Goal: Task Accomplishment & Management: Manage account settings

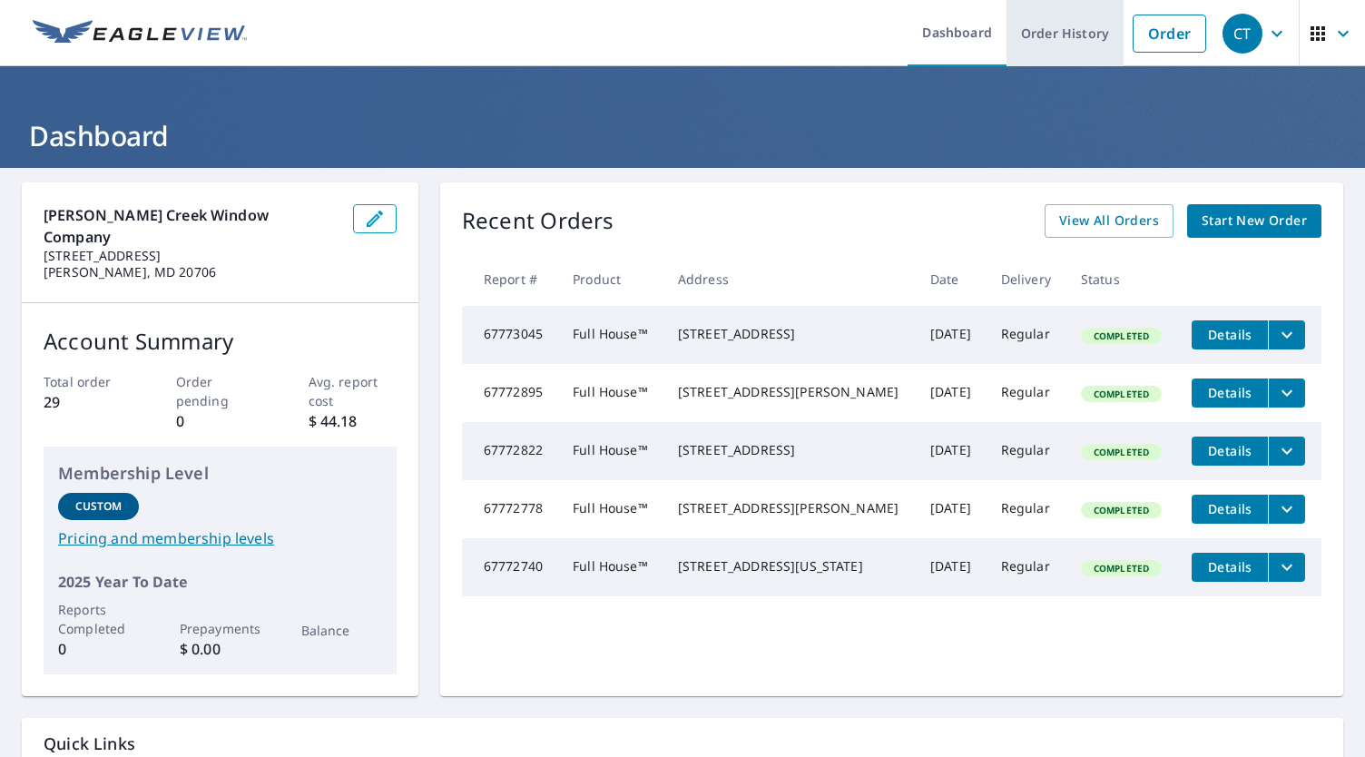
click at [1049, 34] on link "Order History" at bounding box center [1064, 33] width 117 height 66
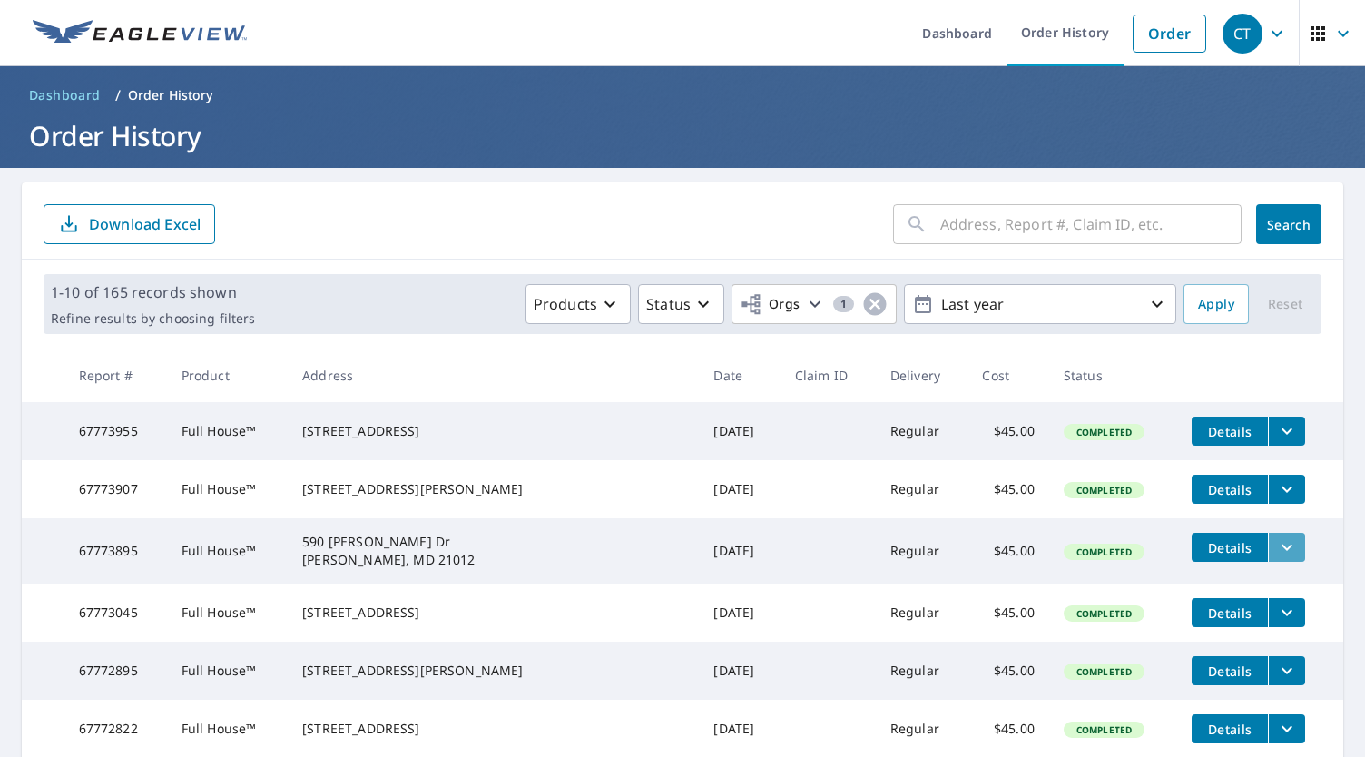
click at [1281, 551] on icon "filesDropdownBtn-67773895" at bounding box center [1286, 547] width 11 height 6
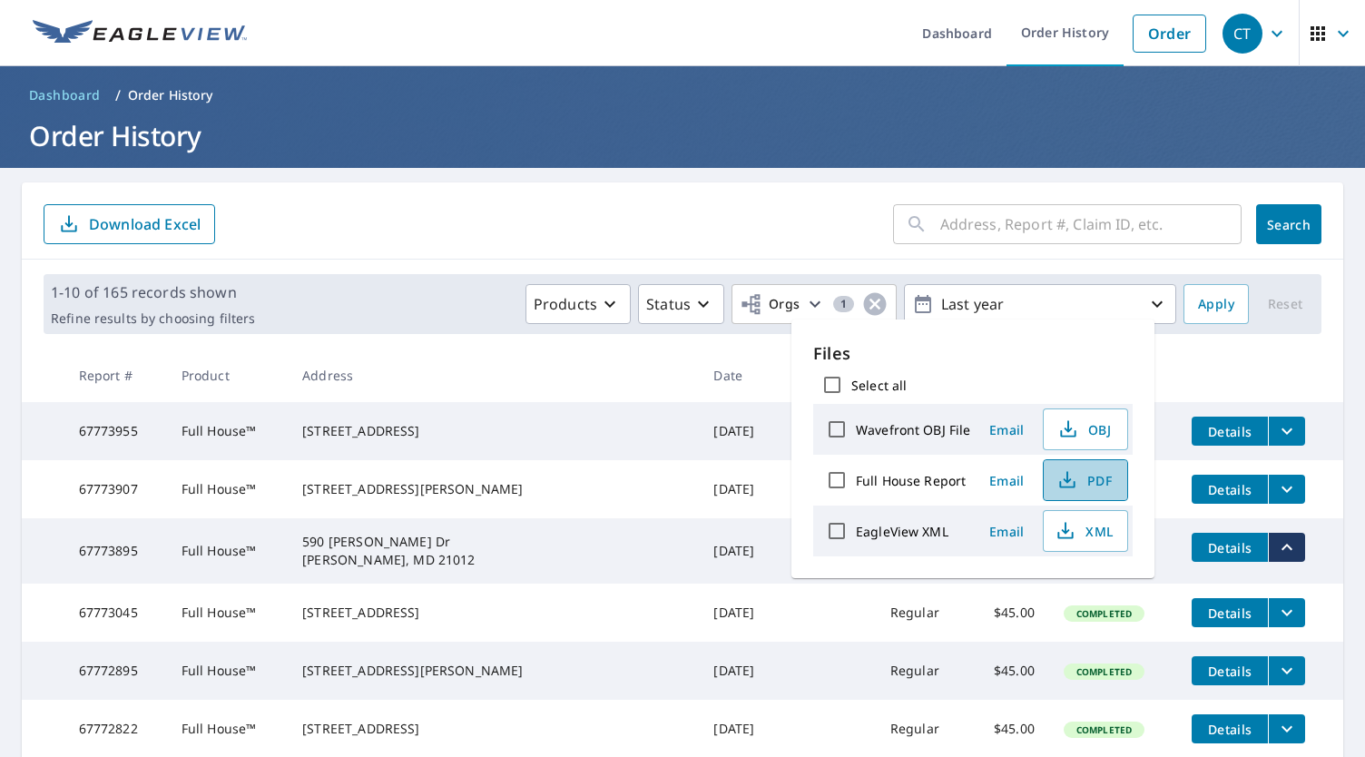
click at [1085, 480] on span "PDF" at bounding box center [1083, 480] width 58 height 22
click at [1301, 381] on th at bounding box center [1260, 375] width 166 height 54
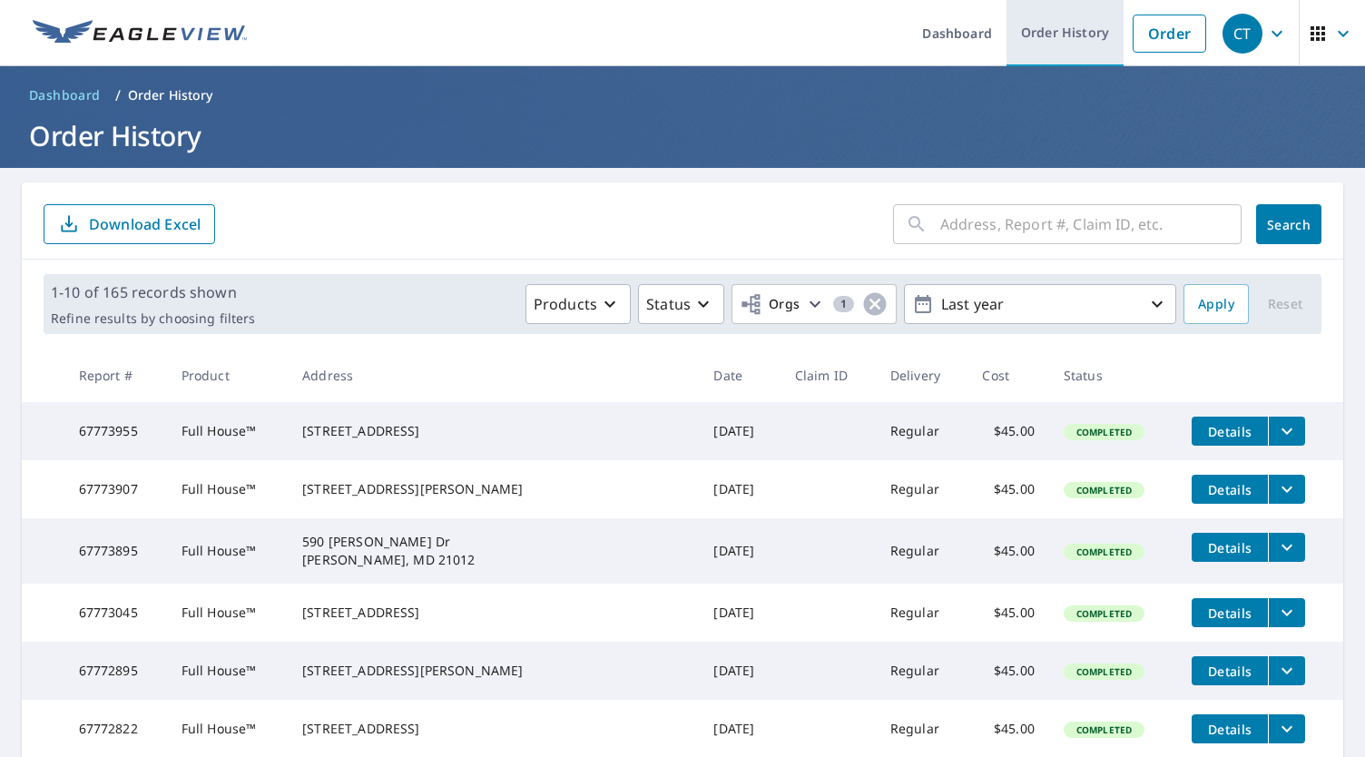
click at [1042, 34] on link "Order History" at bounding box center [1064, 33] width 117 height 66
click at [1162, 35] on link "Order" at bounding box center [1169, 34] width 74 height 38
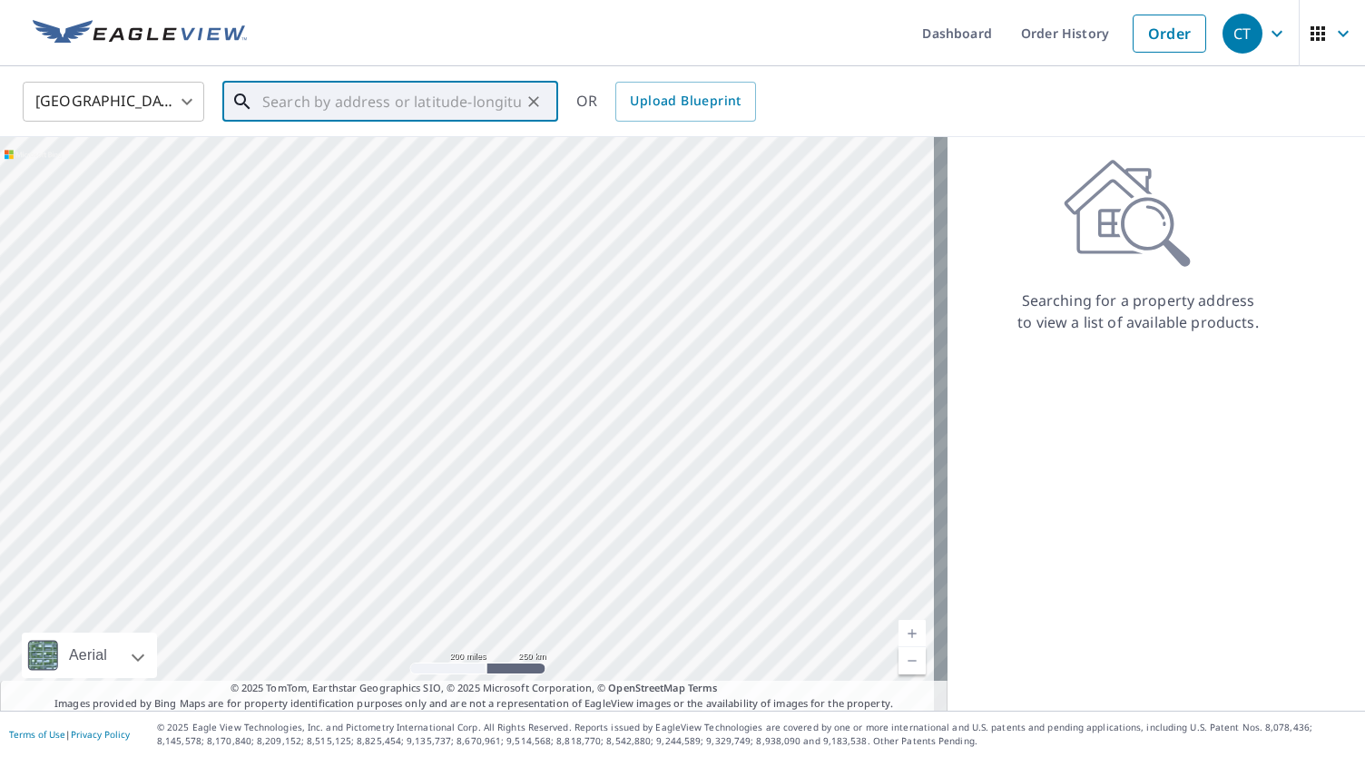
click at [279, 99] on input "text" at bounding box center [391, 101] width 259 height 51
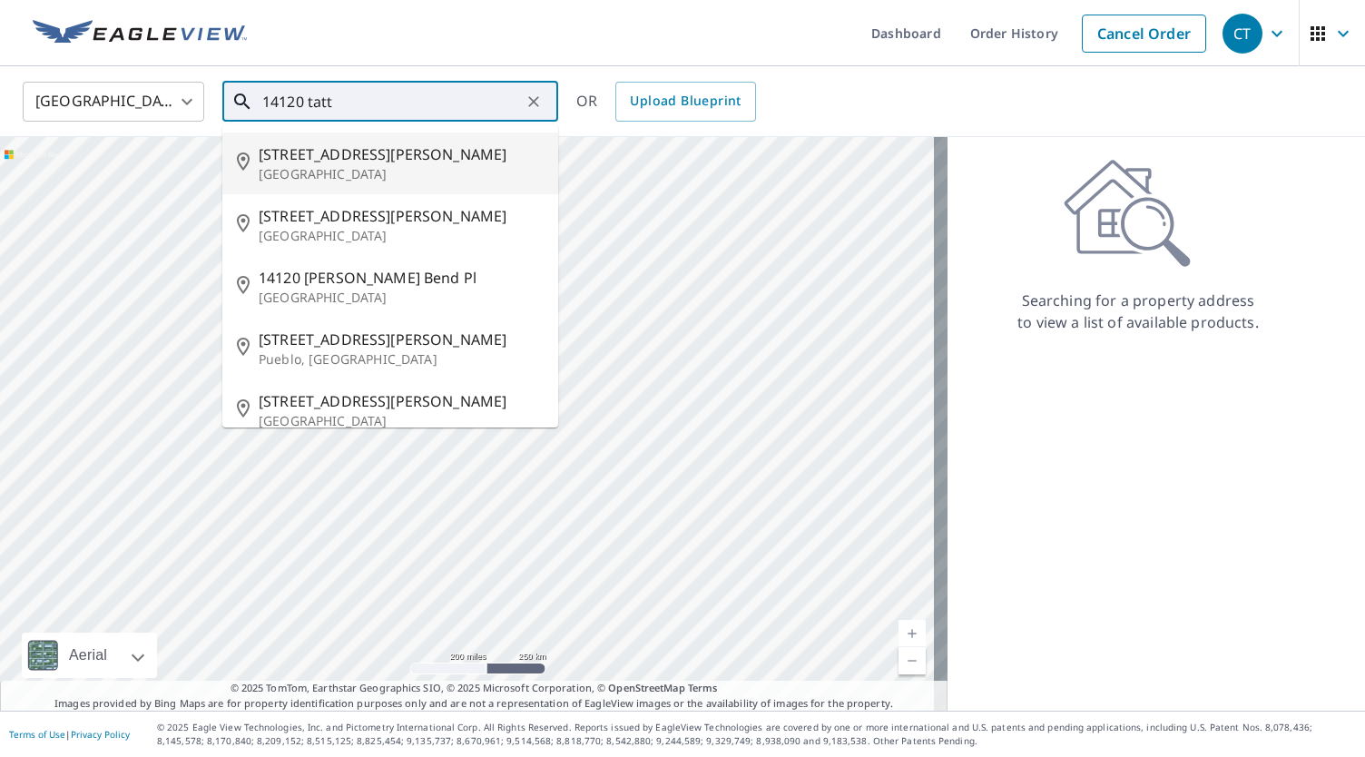
click at [324, 169] on p "[GEOGRAPHIC_DATA]" at bounding box center [401, 174] width 285 height 18
type input "[STREET_ADDRESS][PERSON_NAME]"
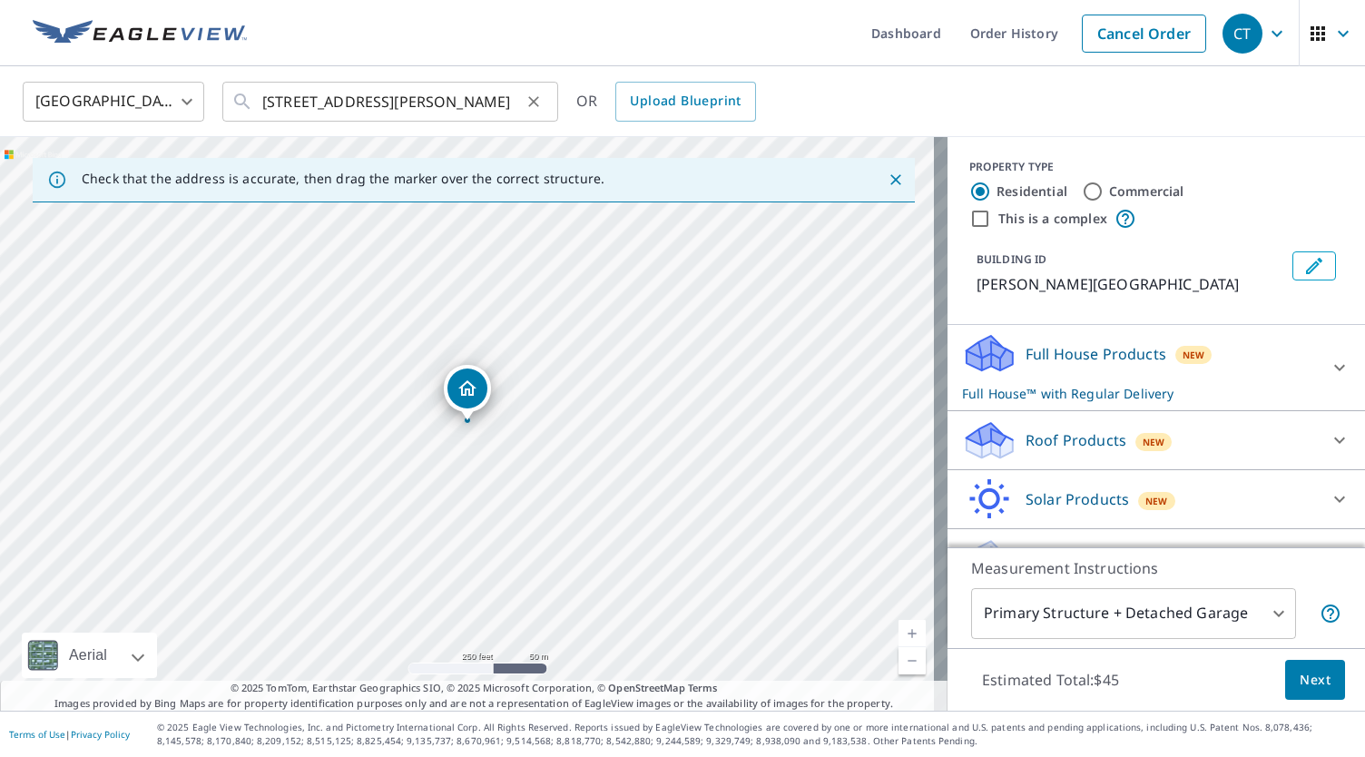
click at [534, 103] on icon "Clear" at bounding box center [533, 101] width 11 height 11
click at [711, 10] on ul "Dashboard Order History Cancel Order" at bounding box center [736, 33] width 957 height 66
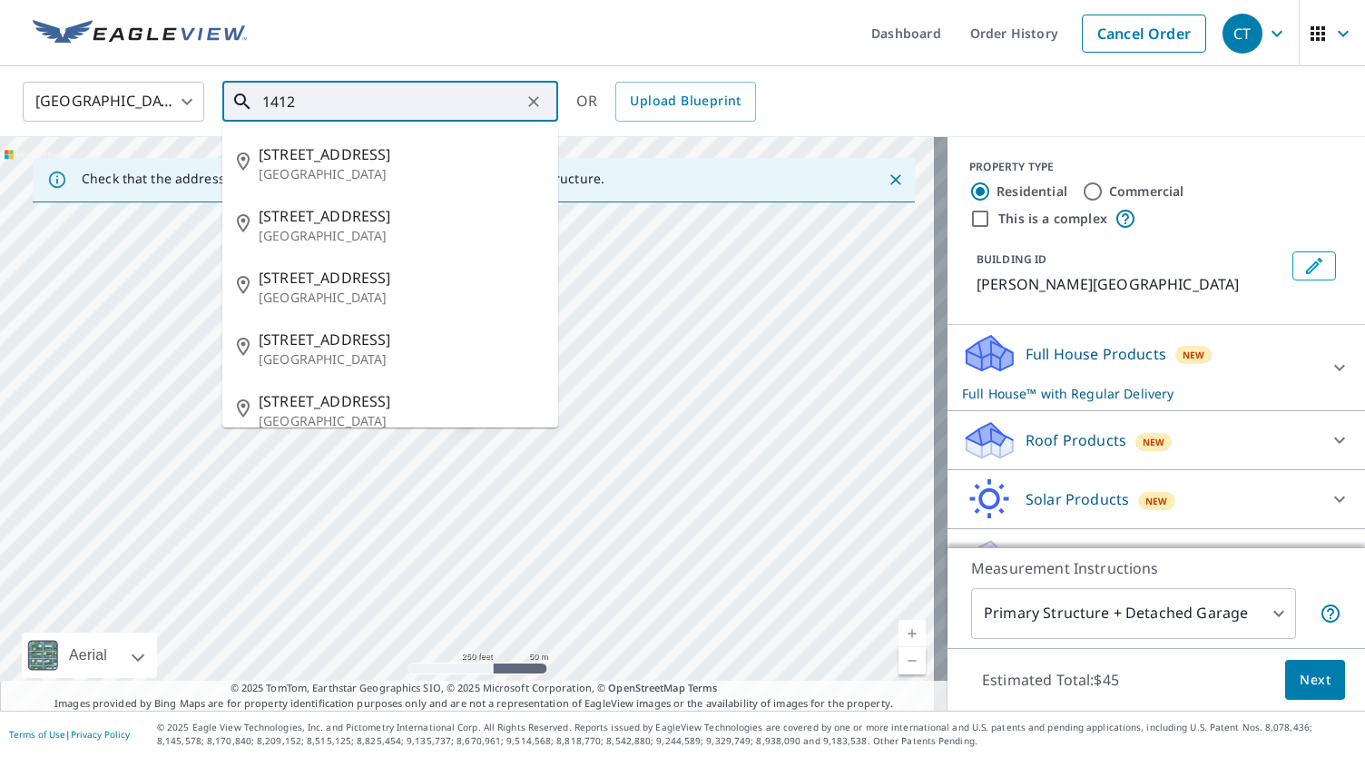
click at [314, 100] on input "1412" at bounding box center [391, 101] width 259 height 51
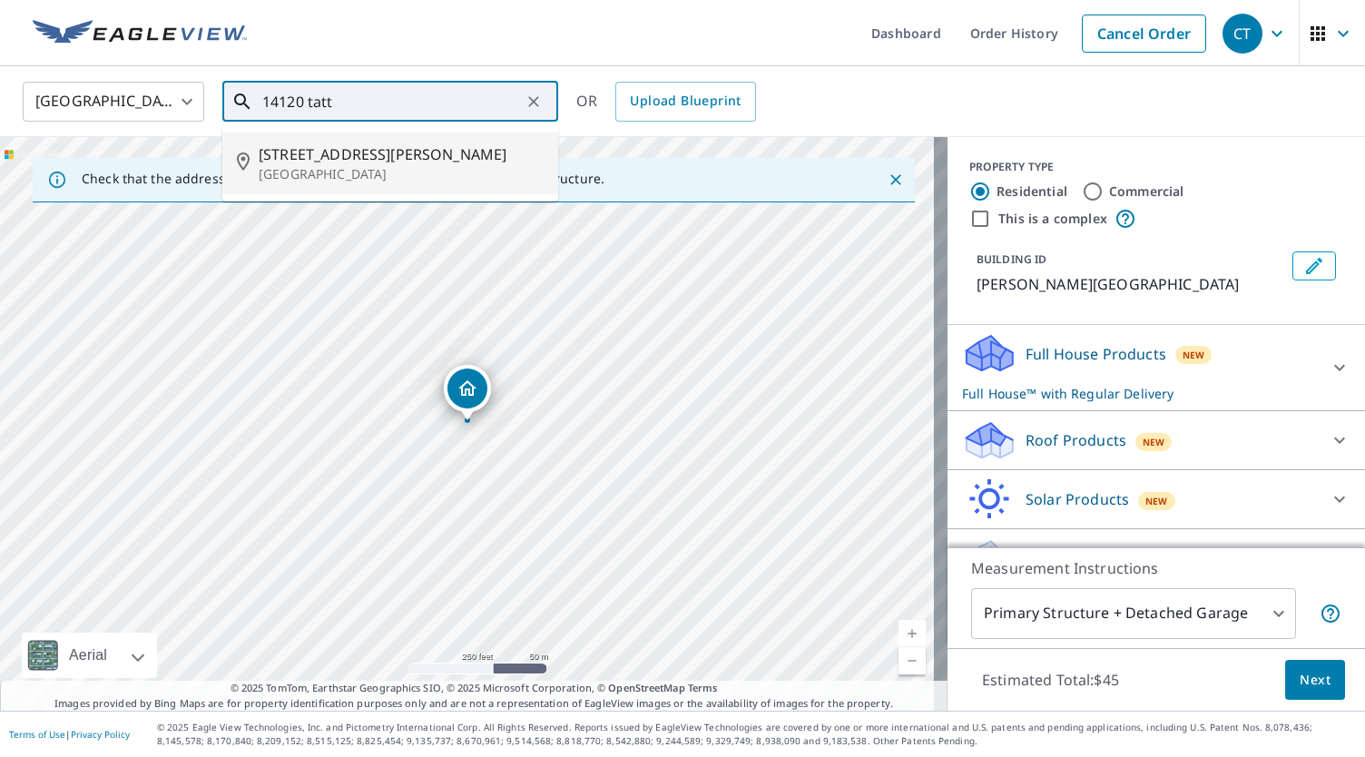
click at [338, 165] on p "[GEOGRAPHIC_DATA]" at bounding box center [401, 174] width 285 height 18
type input "[STREET_ADDRESS][PERSON_NAME]"
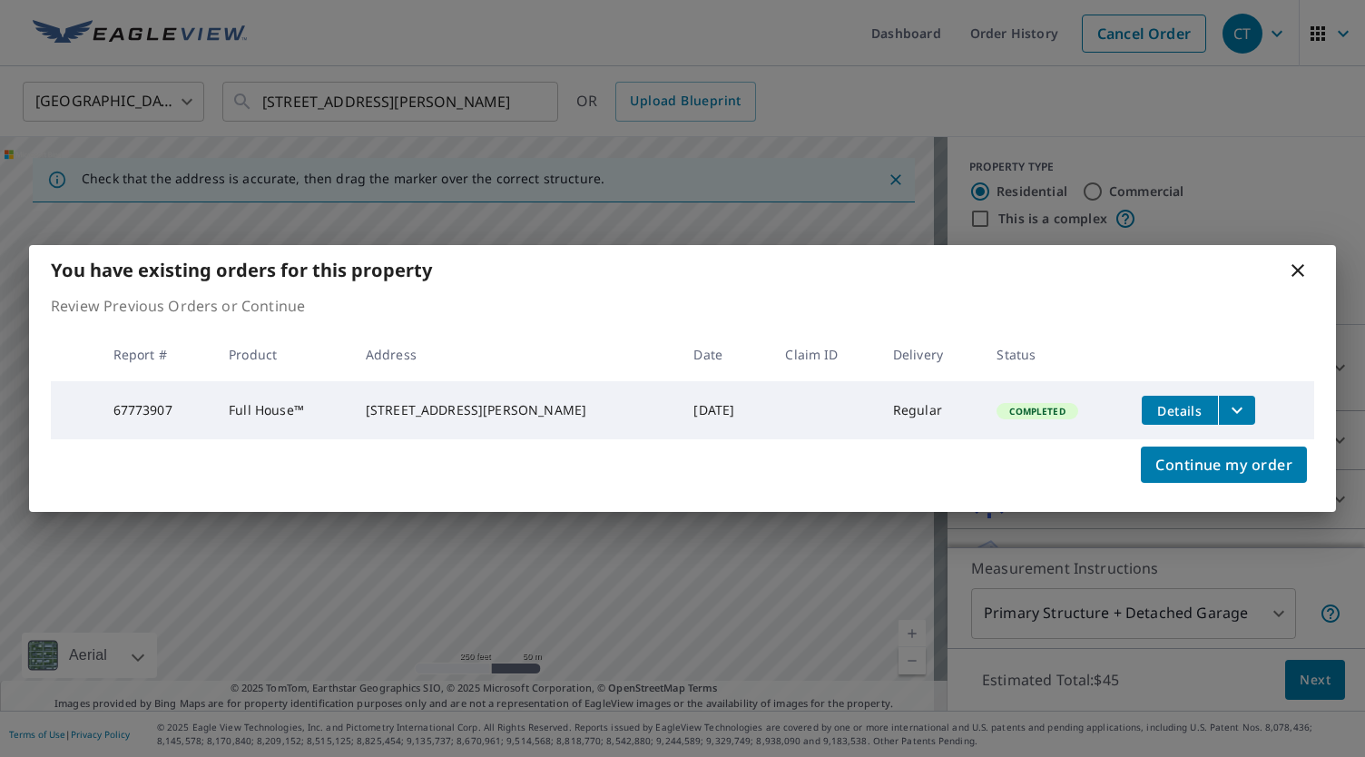
click at [1298, 264] on icon at bounding box center [1298, 271] width 22 height 22
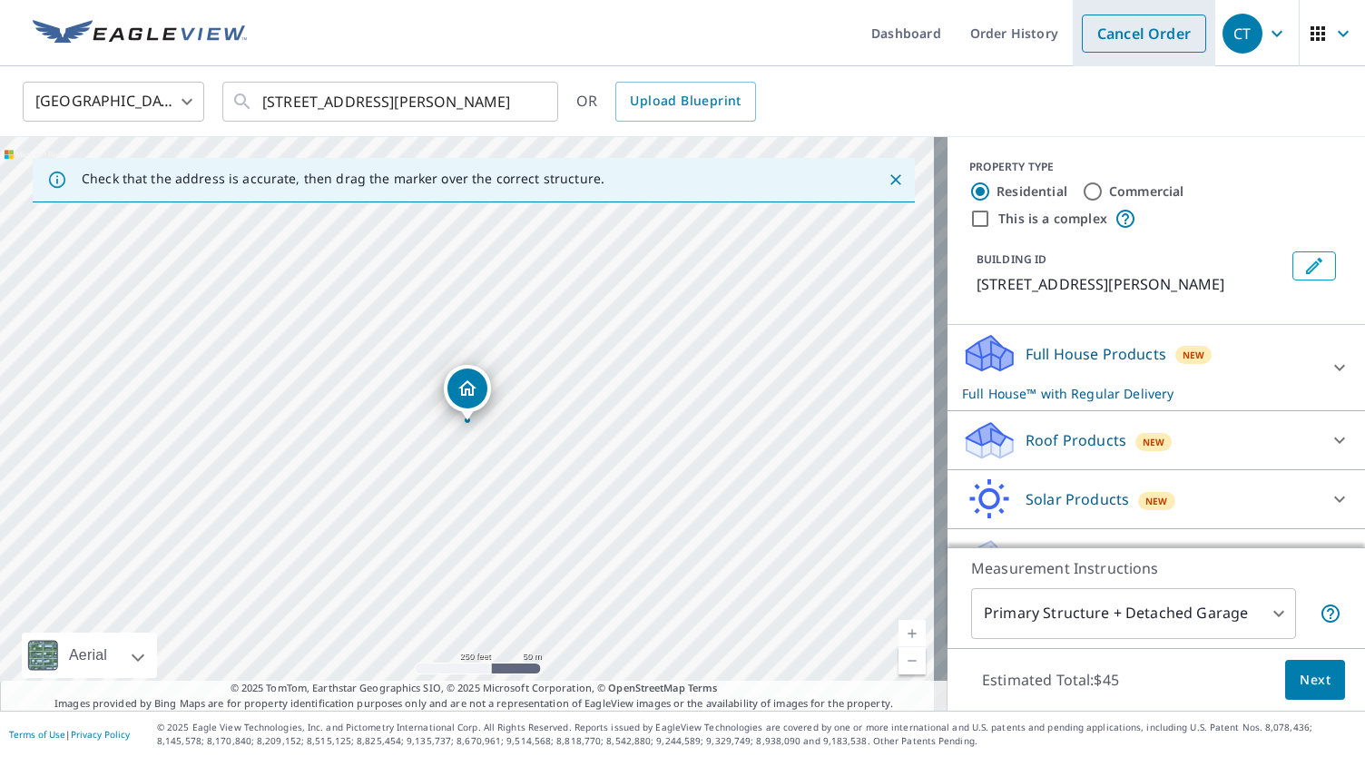
click at [1140, 35] on link "Cancel Order" at bounding box center [1144, 34] width 124 height 38
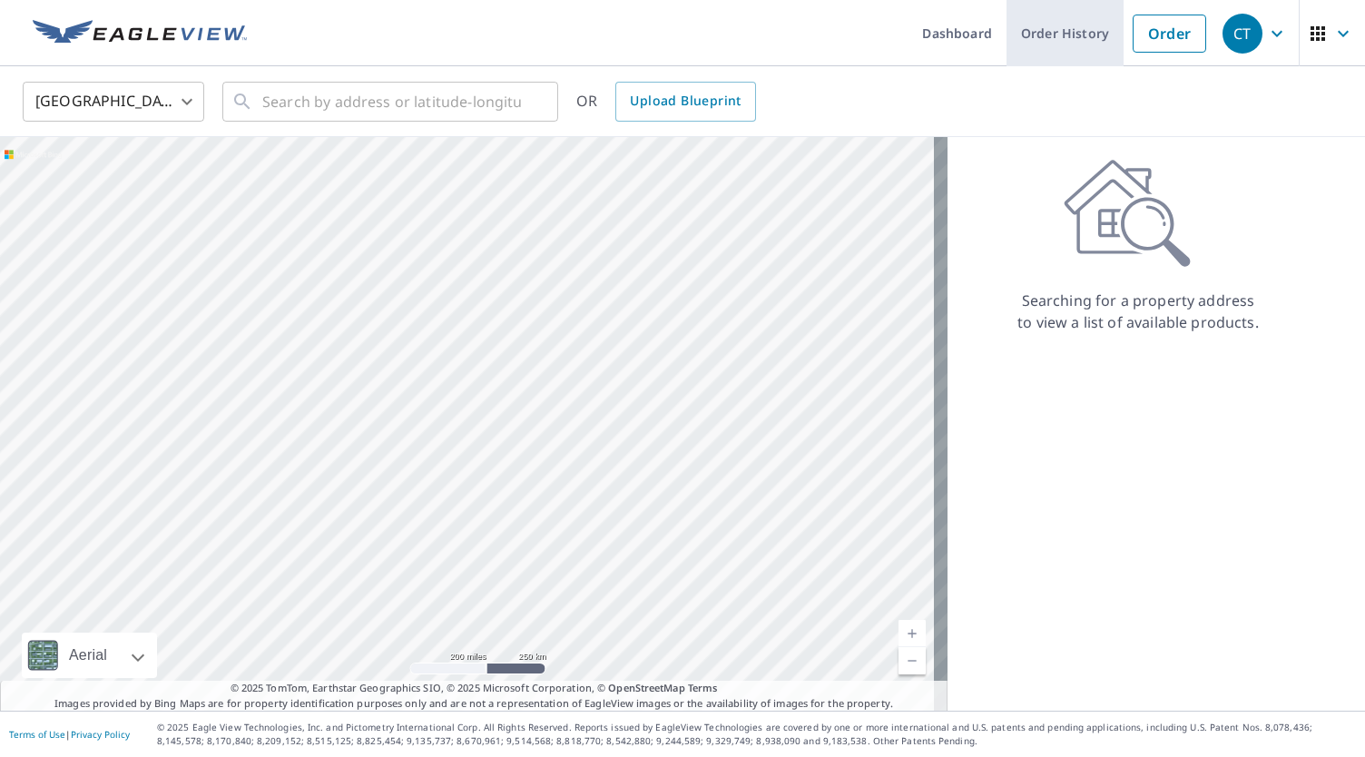
click at [1049, 35] on link "Order History" at bounding box center [1064, 33] width 117 height 66
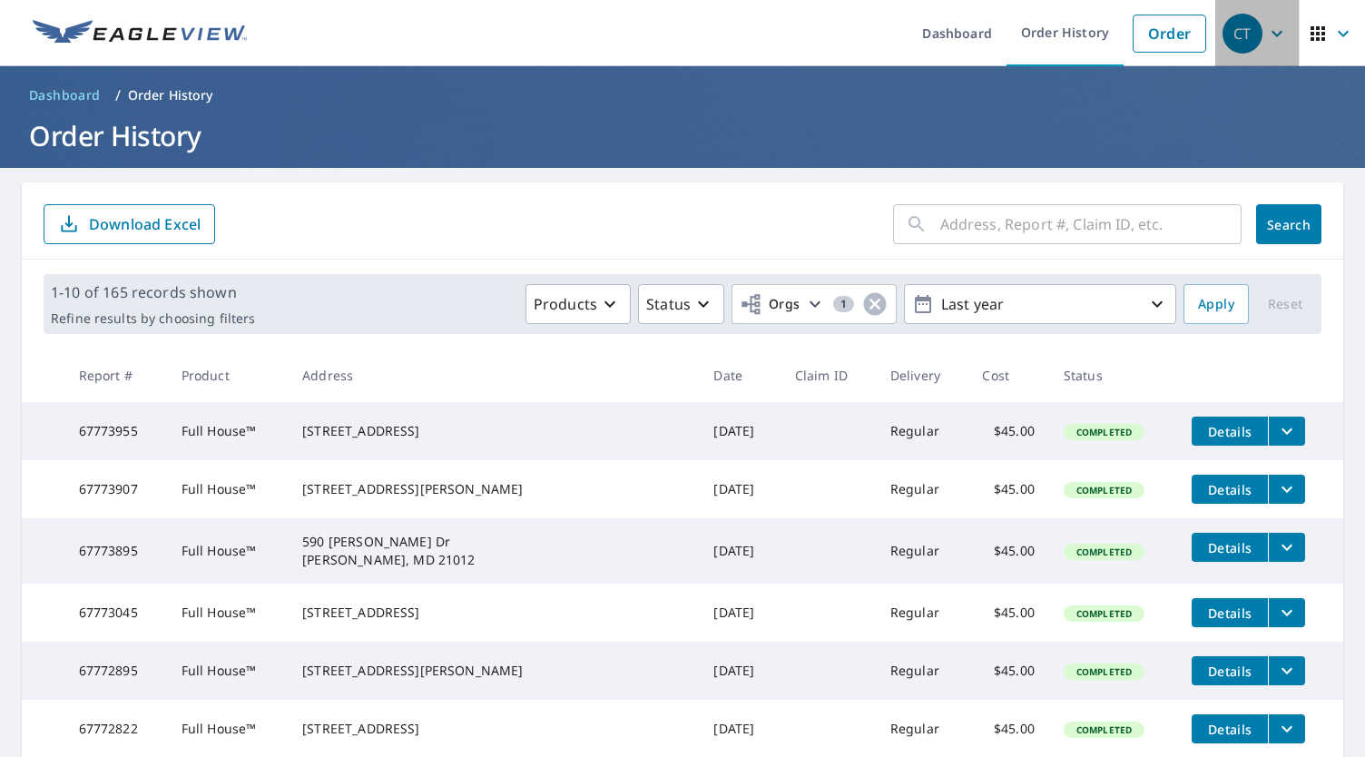
click at [1266, 34] on icon "button" at bounding box center [1277, 34] width 22 height 22
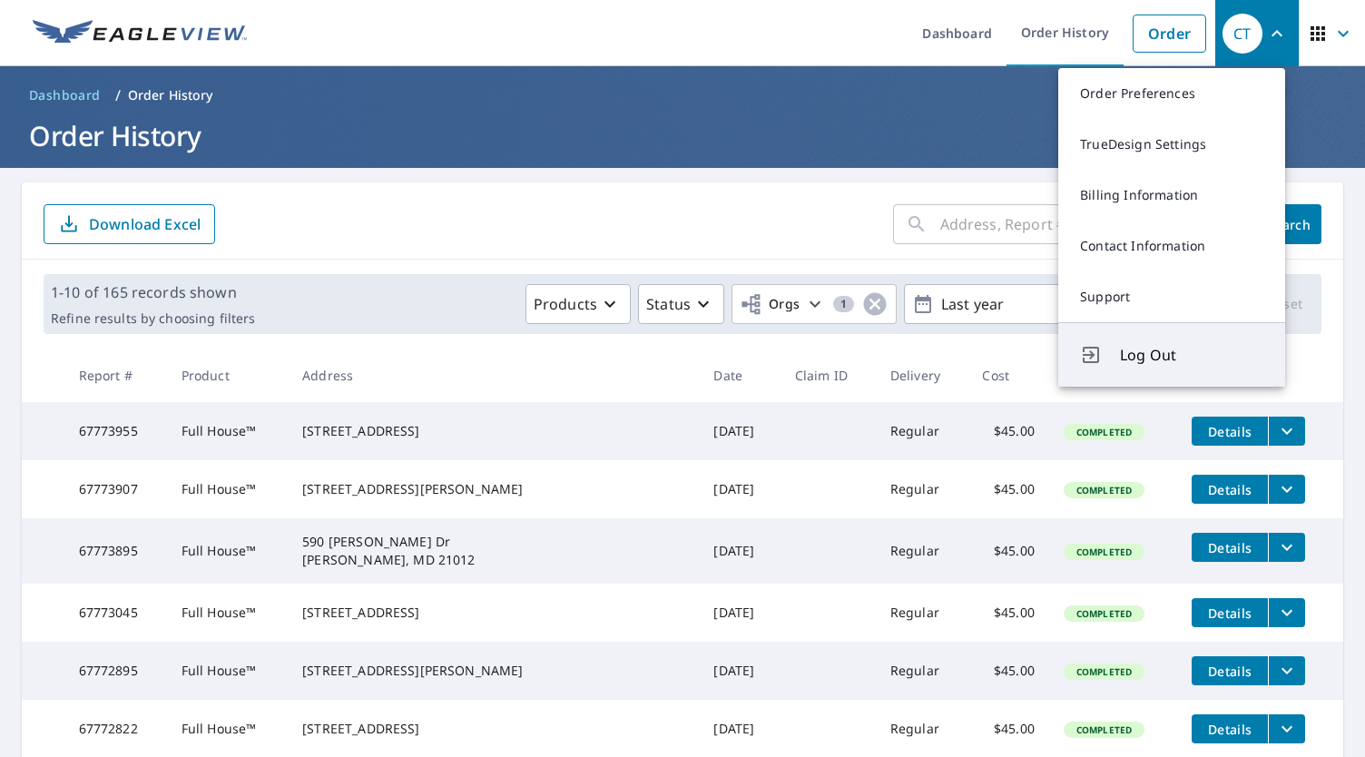
click at [1125, 362] on span "Log Out" at bounding box center [1191, 355] width 143 height 22
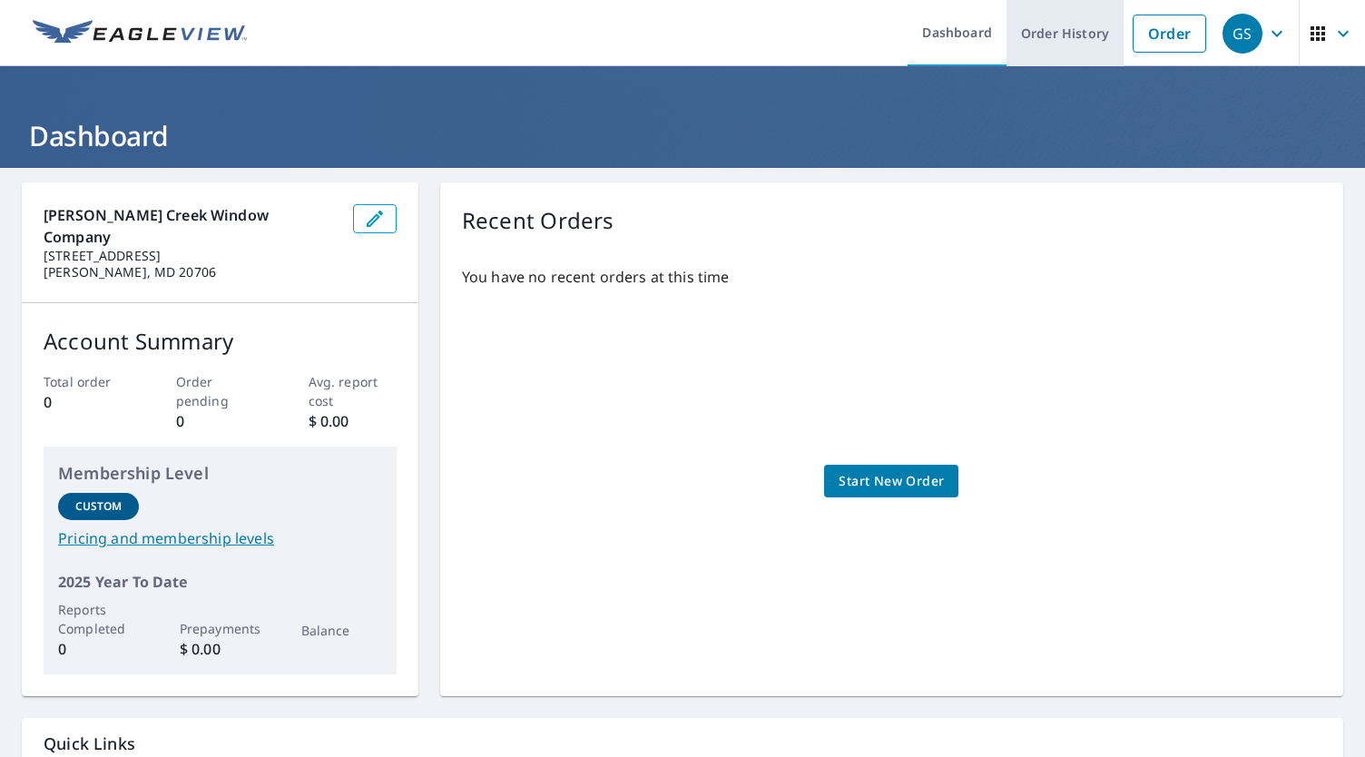
click at [1044, 35] on link "Order History" at bounding box center [1064, 33] width 117 height 66
